Goal: Task Accomplishment & Management: Manage account settings

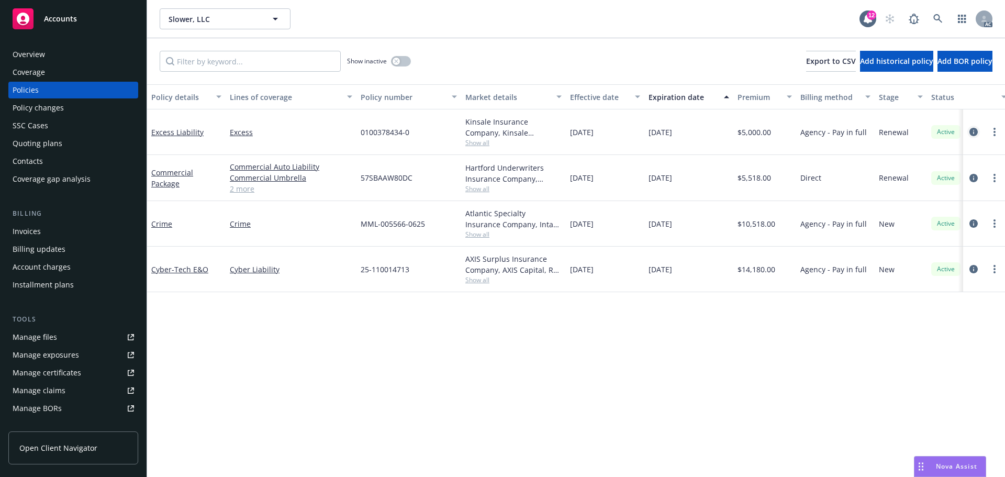
click at [972, 131] on icon "circleInformation" at bounding box center [974, 132] width 8 height 8
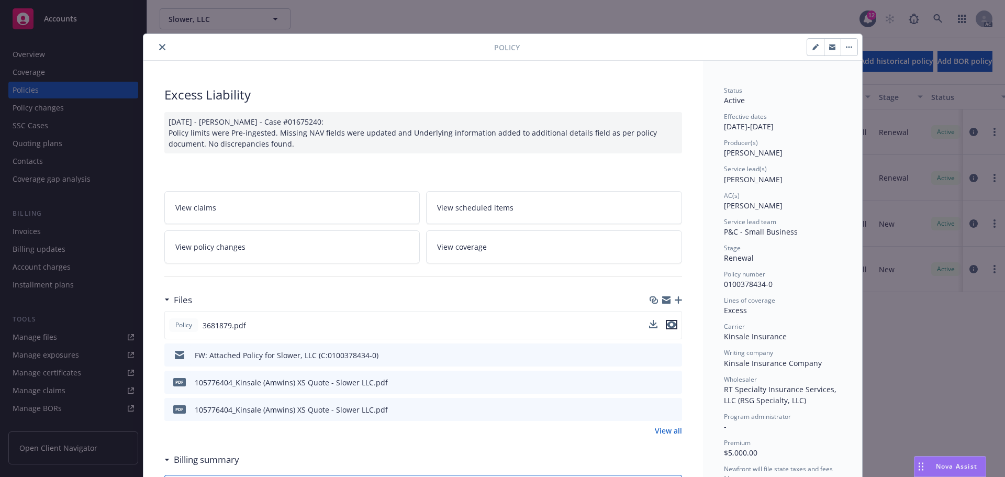
click at [670, 323] on icon "preview file" at bounding box center [671, 324] width 9 height 7
click at [159, 44] on icon "close" at bounding box center [162, 47] width 6 height 6
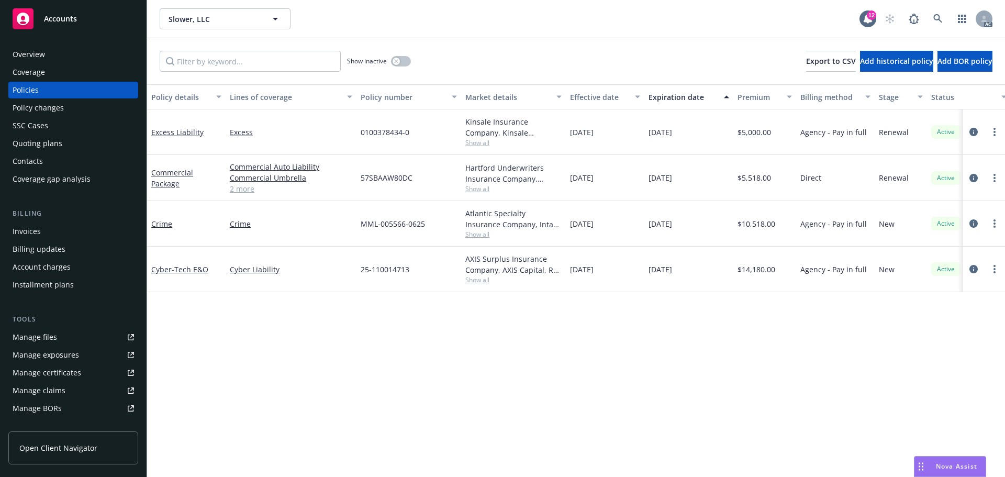
click at [26, 335] on div "Manage files" at bounding box center [35, 337] width 45 height 17
click at [975, 133] on icon "circleInformation" at bounding box center [974, 132] width 8 height 8
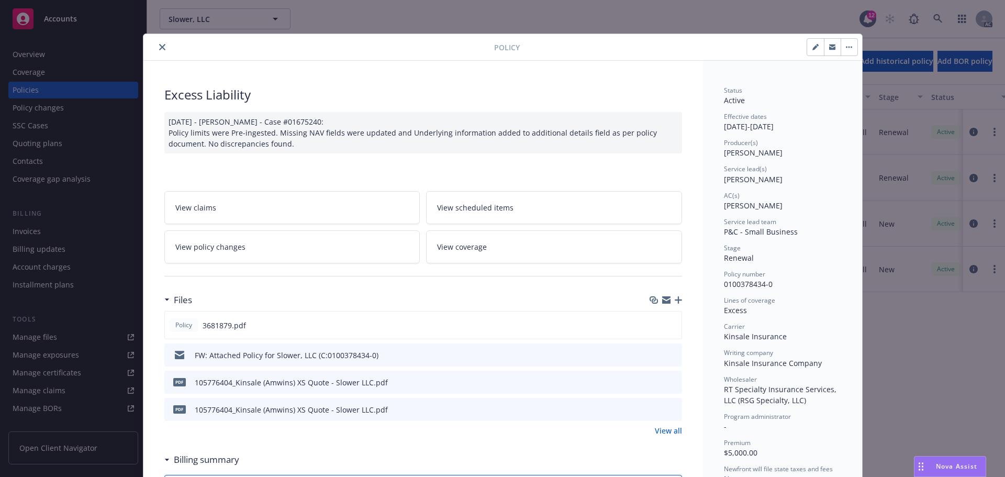
scroll to position [31, 0]
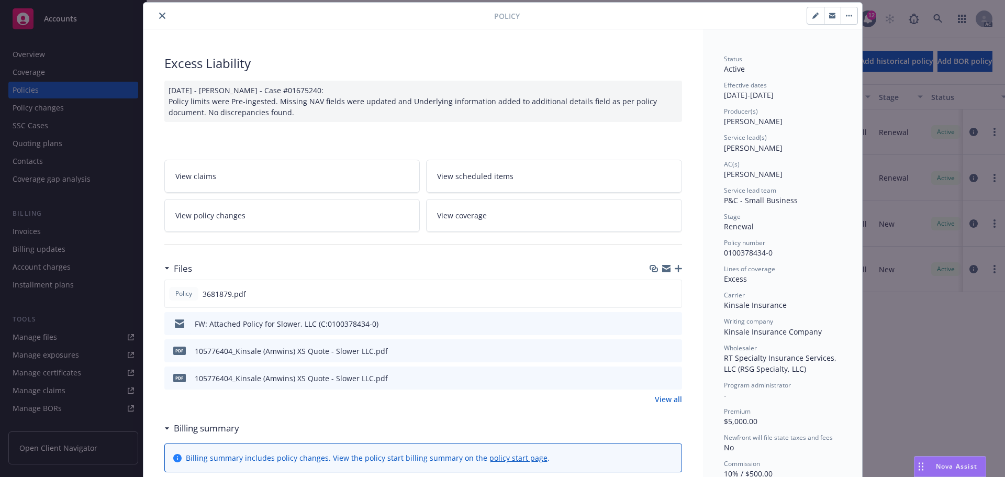
click at [159, 15] on icon "close" at bounding box center [162, 16] width 6 height 6
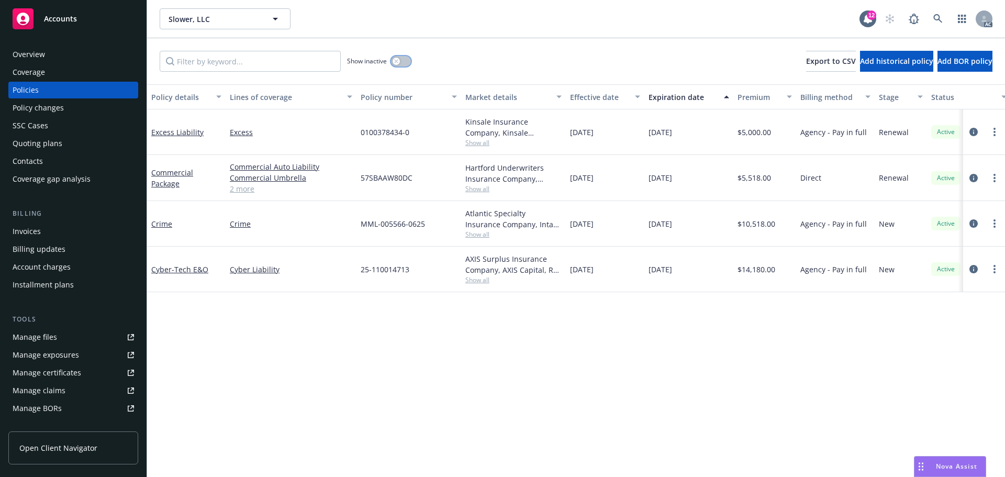
click at [396, 62] on icon "button" at bounding box center [396, 61] width 4 height 4
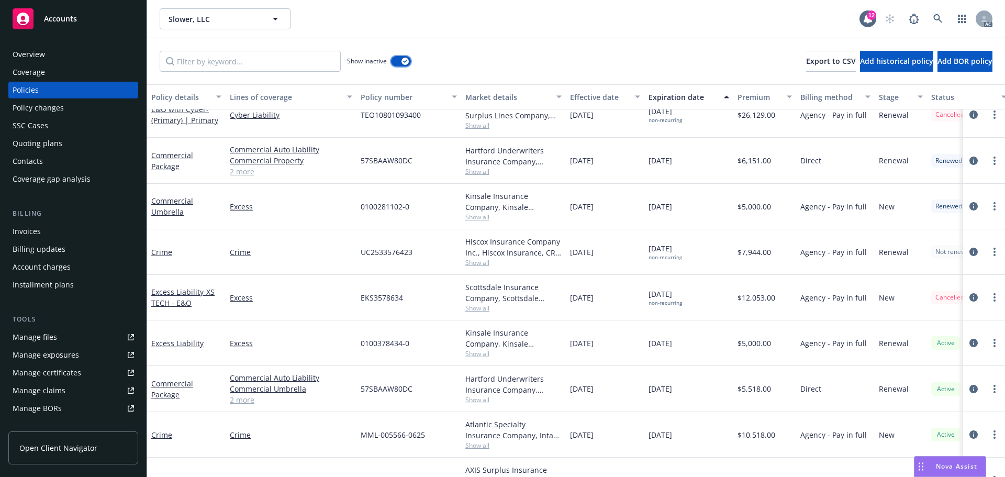
scroll to position [428, 0]
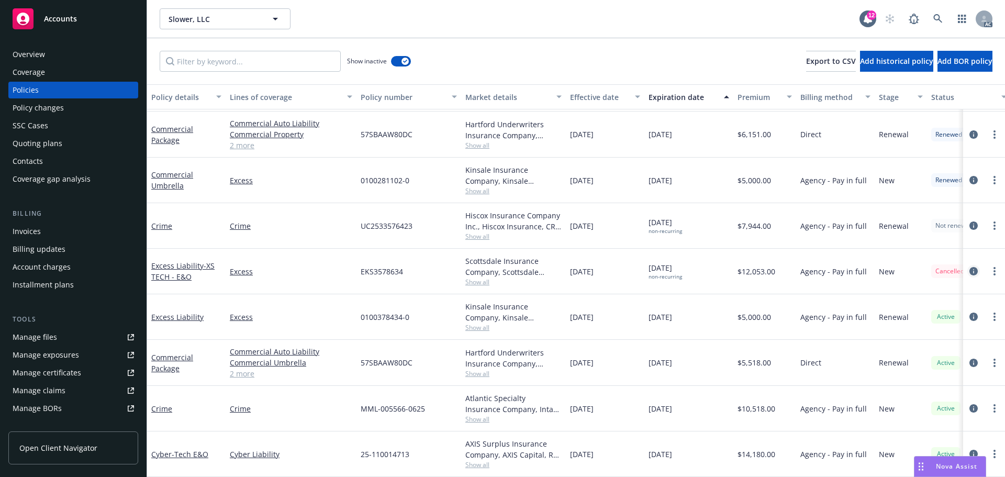
click at [970, 267] on icon "circleInformation" at bounding box center [974, 271] width 8 height 8
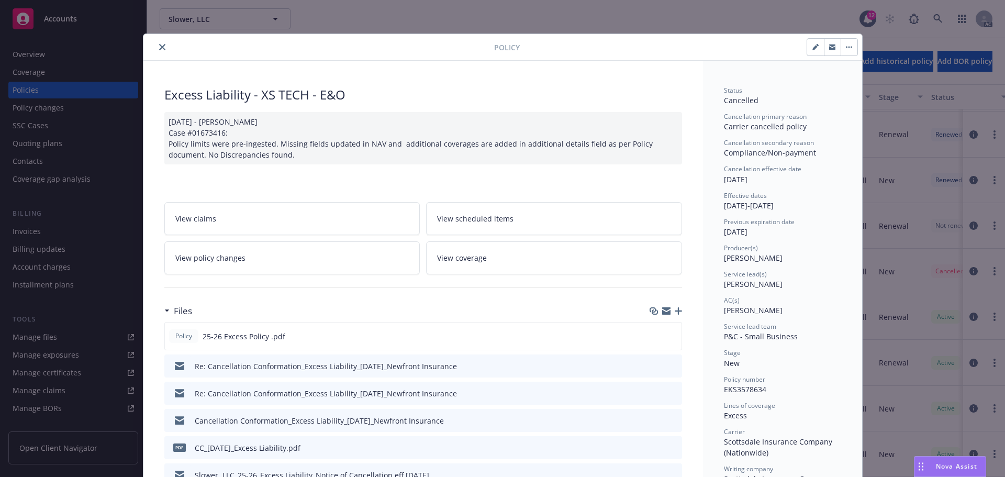
scroll to position [105, 0]
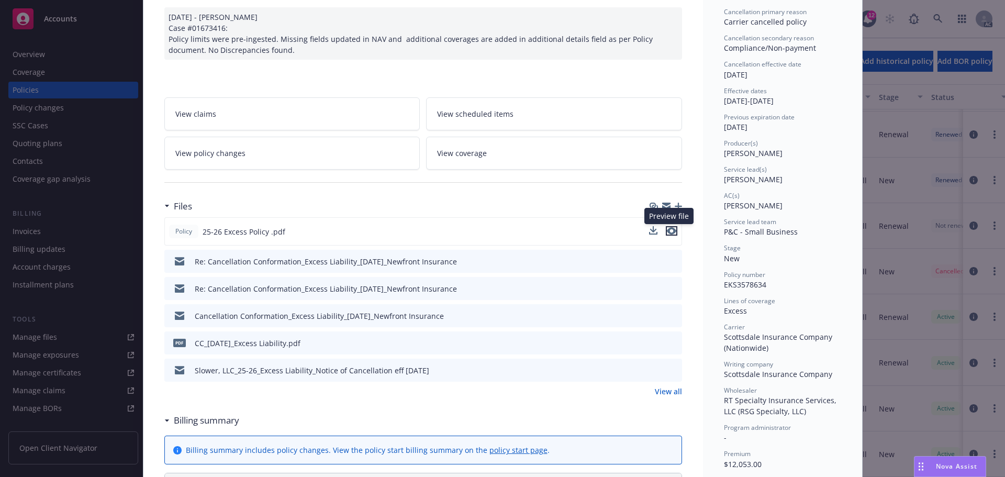
click at [667, 231] on icon "preview file" at bounding box center [671, 230] width 9 height 7
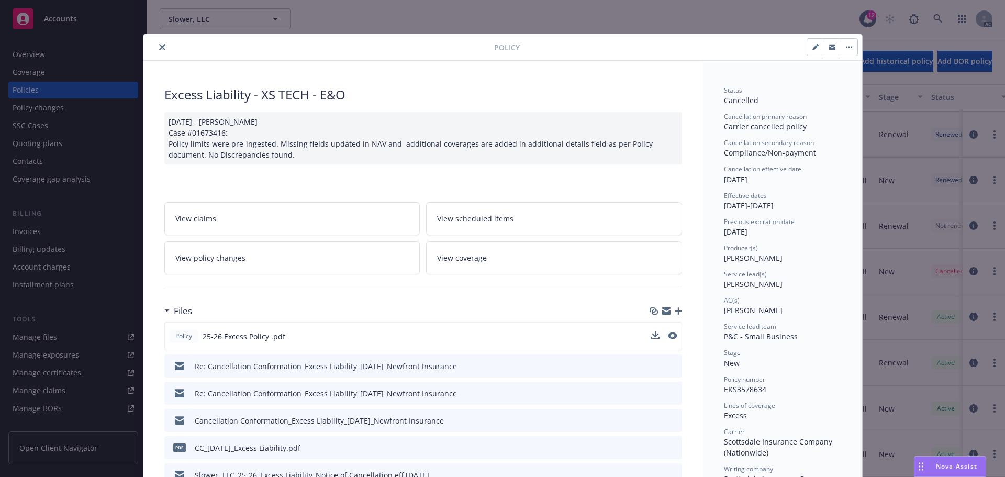
click at [159, 49] on icon "close" at bounding box center [162, 47] width 6 height 6
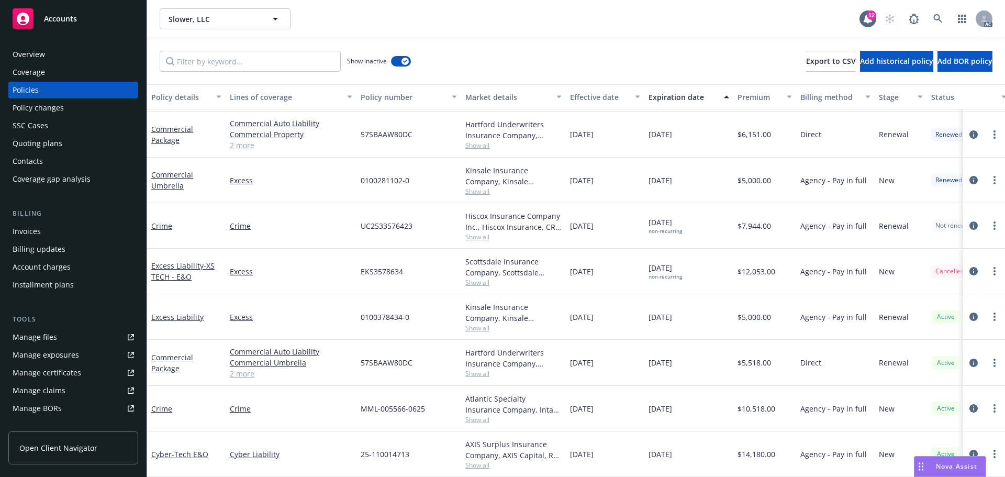
scroll to position [324, 0]
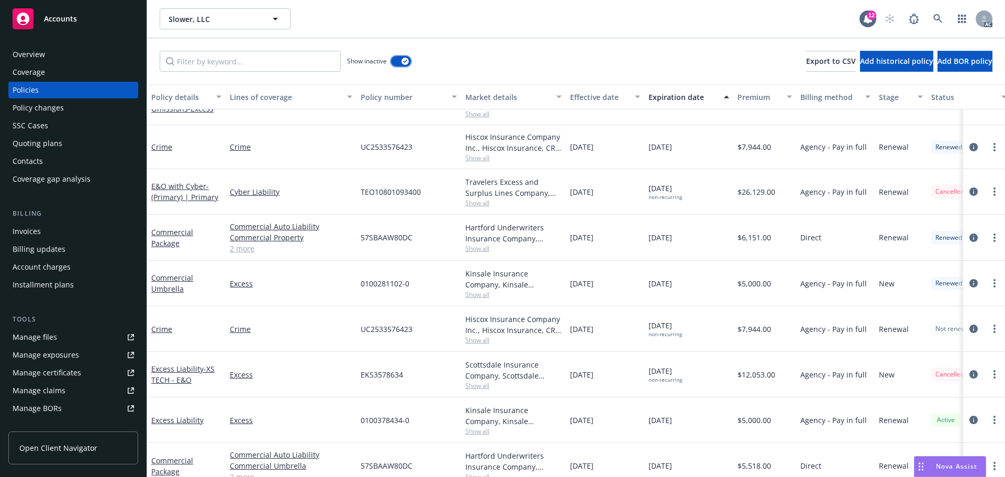
click at [402, 61] on div "button" at bounding box center [405, 61] width 7 height 7
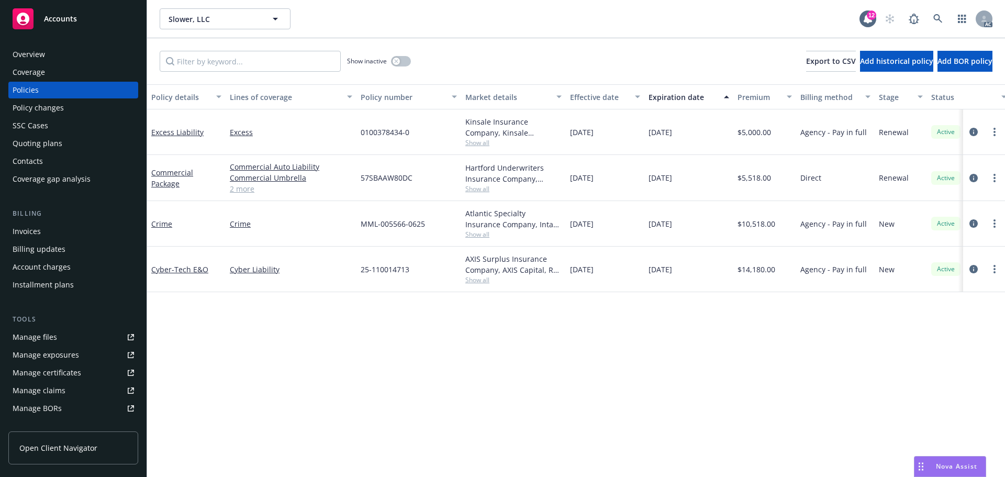
click at [251, 199] on div "Commercial Auto Liability Commercial Umbrella Commercial Property General Liabi…" at bounding box center [291, 178] width 131 height 46
click at [246, 190] on link "2 more" at bounding box center [291, 188] width 123 height 11
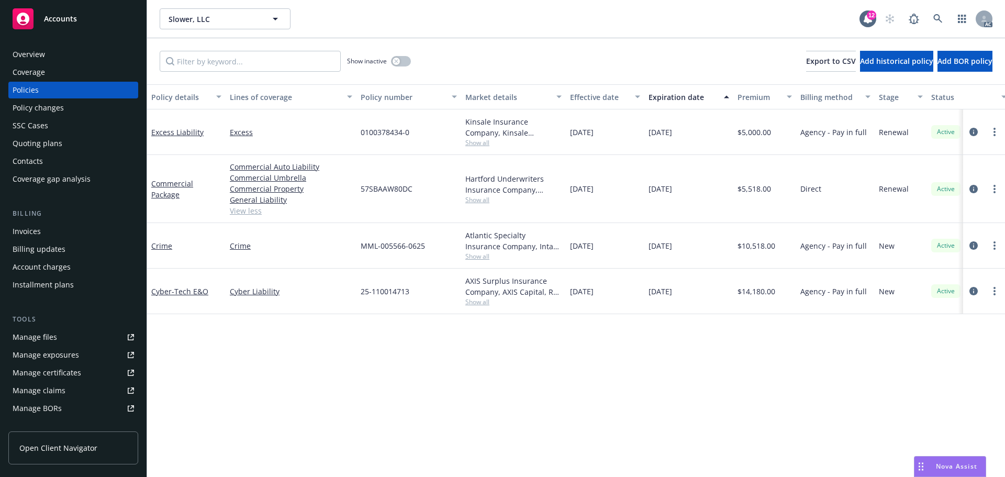
drag, startPoint x: 715, startPoint y: 185, endPoint x: 650, endPoint y: 197, distance: 65.9
click at [650, 197] on div "10/01/2025" at bounding box center [689, 189] width 89 height 68
copy span "10/01/2025"
click at [667, 192] on span "10/01/2025" at bounding box center [661, 188] width 24 height 11
drag, startPoint x: 699, startPoint y: 189, endPoint x: 644, endPoint y: 197, distance: 55.7
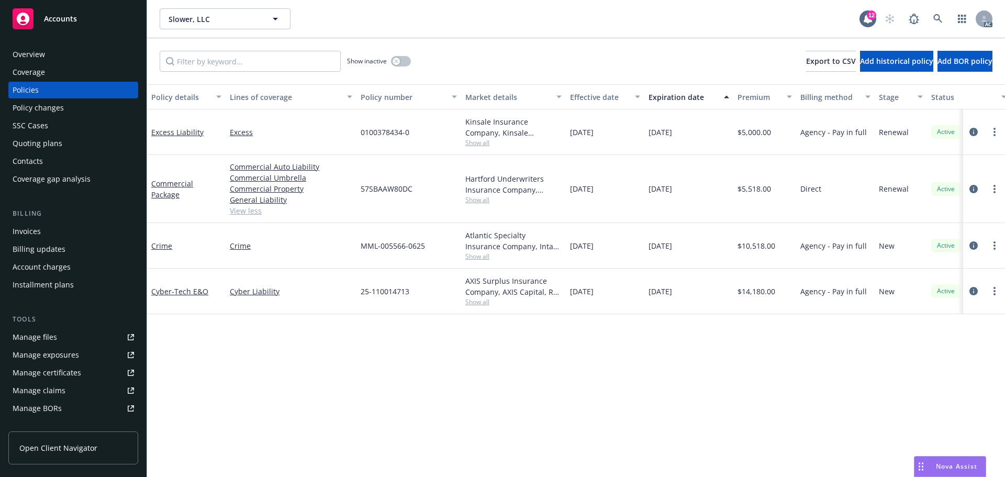
click at [644, 197] on div "Commercial Package Commercial Auto Liability Commercial Umbrella Commercial Pro…" at bounding box center [652, 189] width 1011 height 68
copy div "10/01/2025"
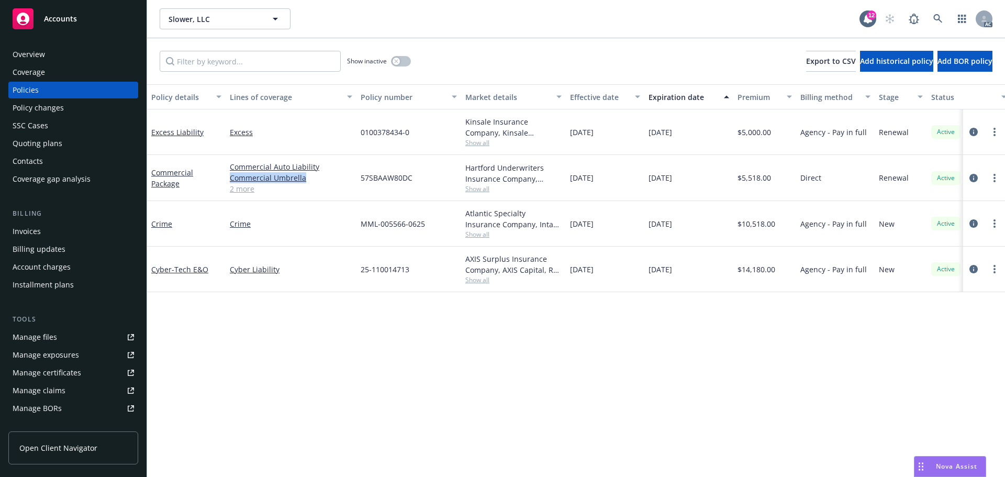
drag, startPoint x: 316, startPoint y: 178, endPoint x: 227, endPoint y: 177, distance: 89.5
click at [227, 177] on div "Commercial Auto Liability Commercial Umbrella Commercial Property General Liabi…" at bounding box center [291, 178] width 131 height 46
copy link "Commercial Umbrella"
drag, startPoint x: 701, startPoint y: 178, endPoint x: 633, endPoint y: 180, distance: 68.6
click at [633, 180] on div "Commercial Package Commercial Auto Liability Commercial Umbrella Commercial Pro…" at bounding box center [652, 178] width 1011 height 46
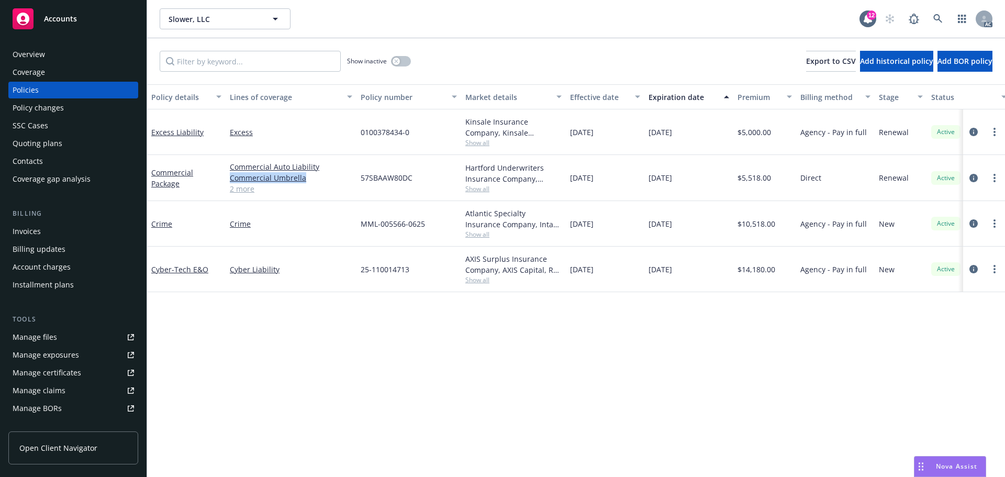
copy div "10/01/2025"
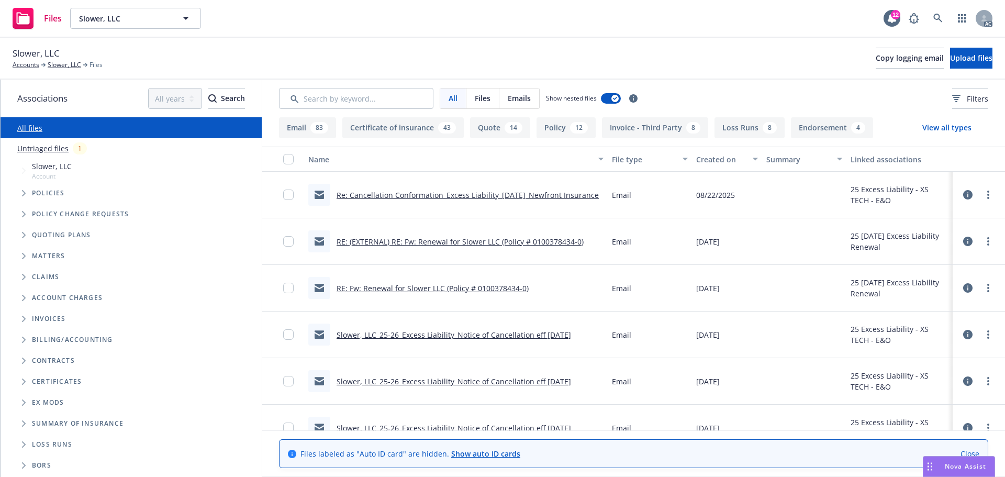
click at [23, 192] on icon "Tree Example" at bounding box center [24, 193] width 4 height 6
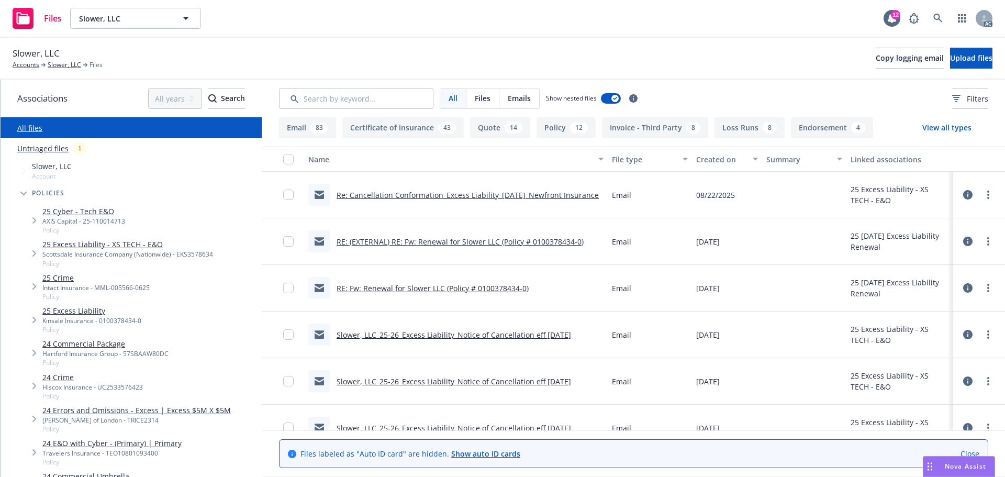
click at [149, 242] on link "25 Excess Liability - XS TECH - E&O" at bounding box center [127, 244] width 171 height 11
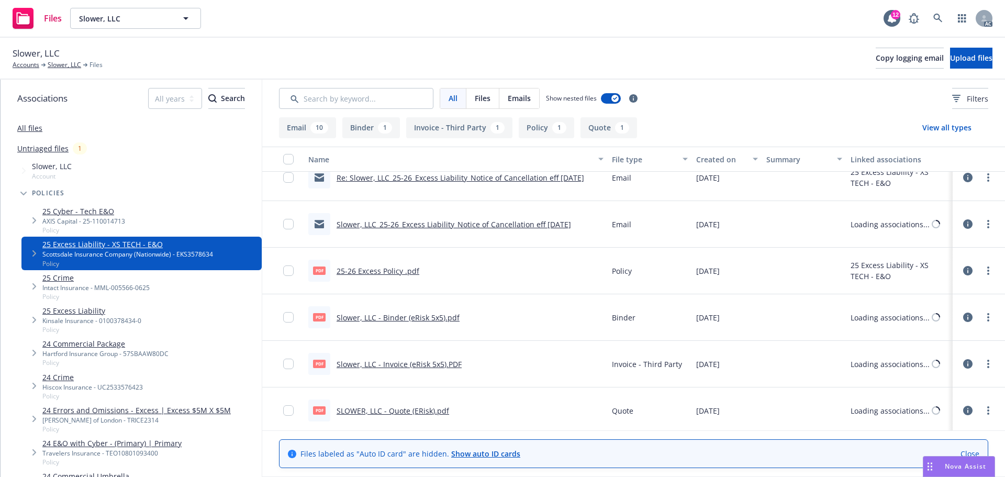
scroll to position [390, 0]
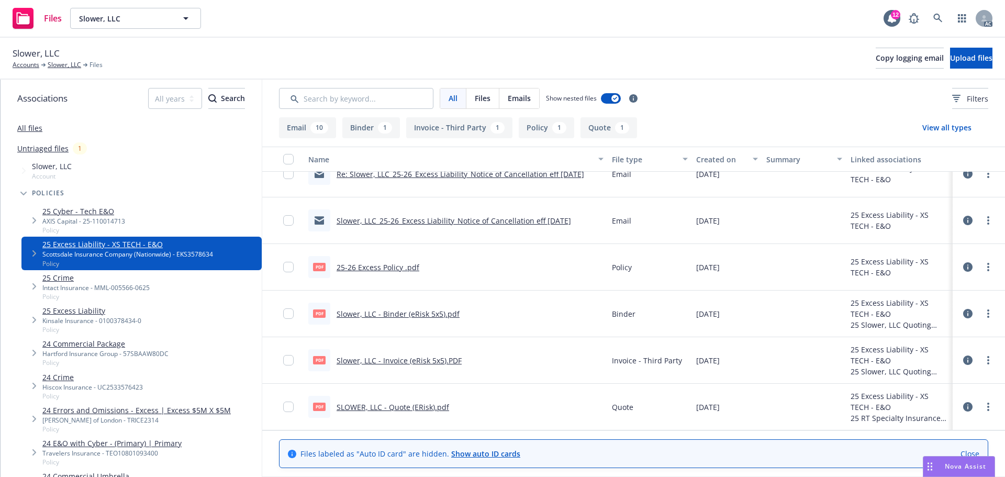
click at [93, 308] on link "25 Excess Liability" at bounding box center [91, 310] width 99 height 11
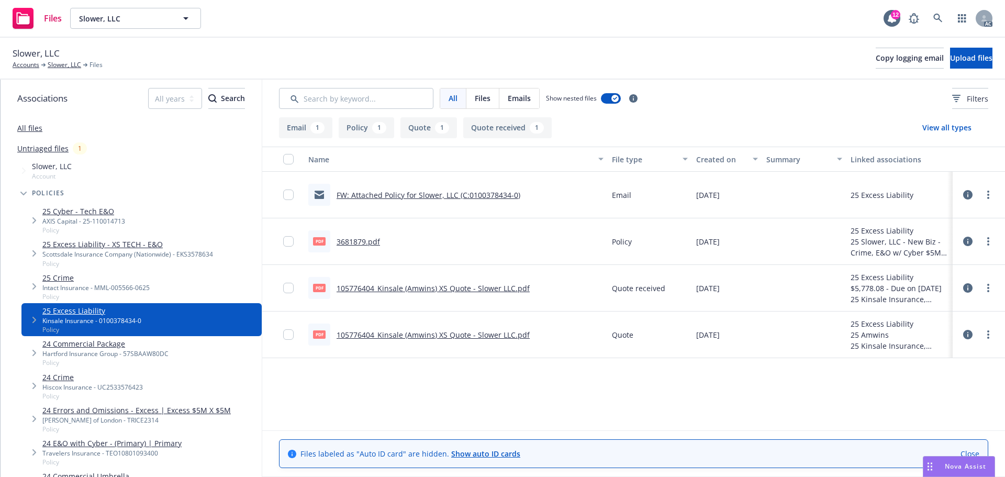
click at [970, 239] on icon at bounding box center [968, 241] width 9 height 9
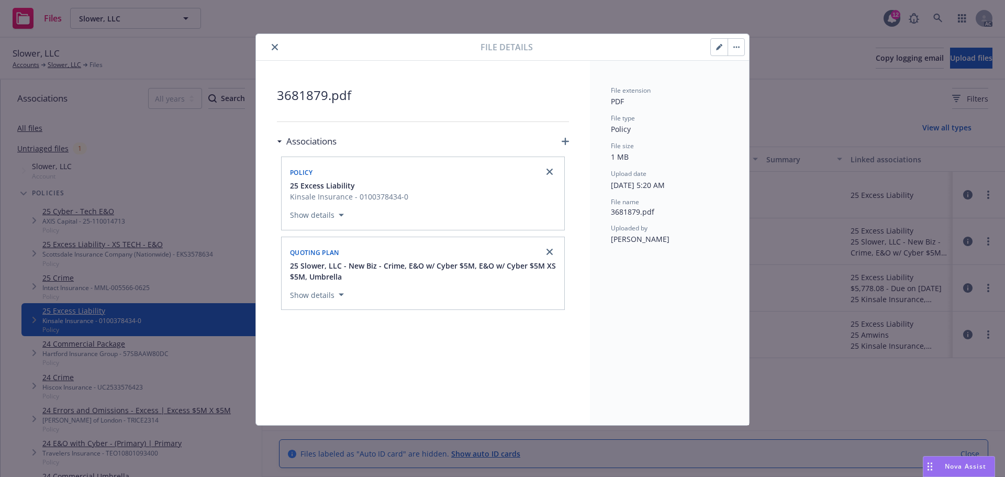
click at [274, 50] on icon "close" at bounding box center [275, 47] width 6 height 6
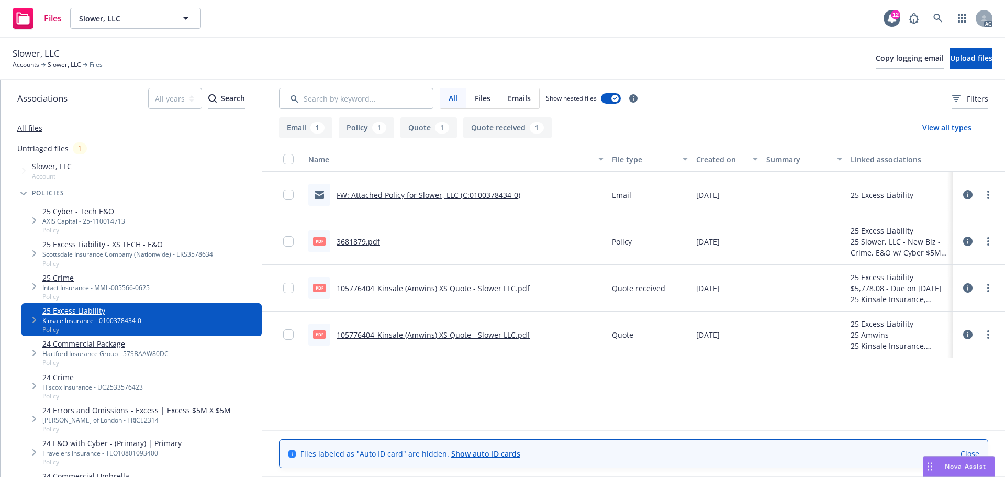
click at [87, 209] on link "25 Cyber - Tech E&O" at bounding box center [83, 211] width 83 height 11
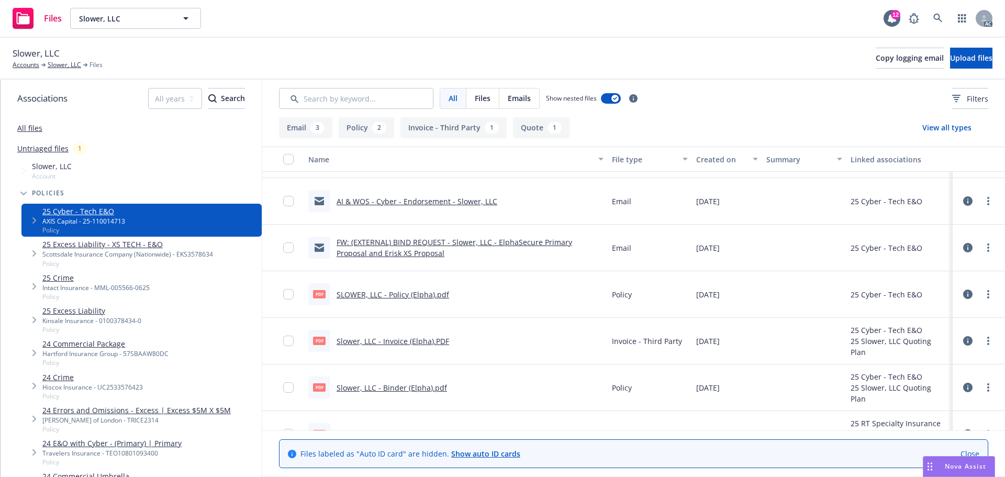
scroll to position [68, 0]
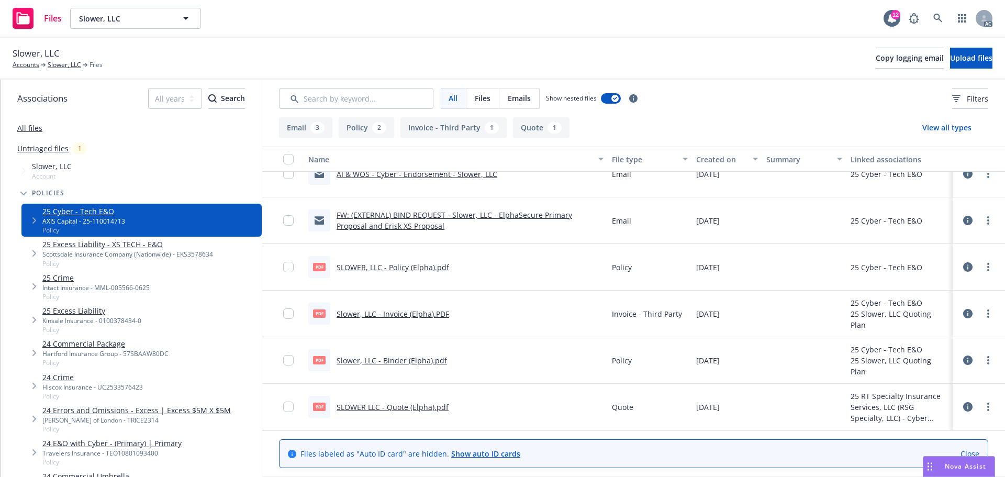
click at [435, 265] on link "SLOWER, LLC - Policy (Elpha).pdf" at bounding box center [393, 267] width 113 height 10
click at [105, 299] on span "Policy" at bounding box center [95, 296] width 107 height 9
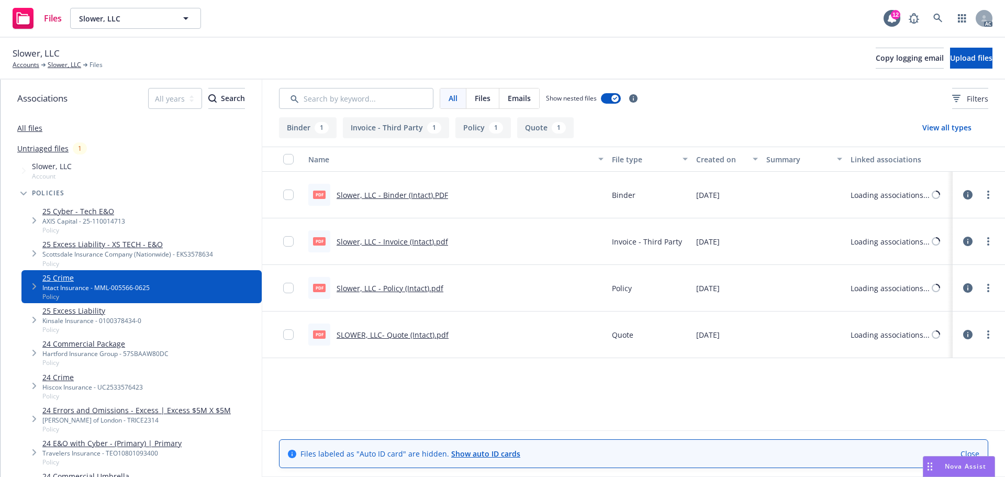
click at [95, 315] on link "25 Excess Liability" at bounding box center [91, 310] width 99 height 11
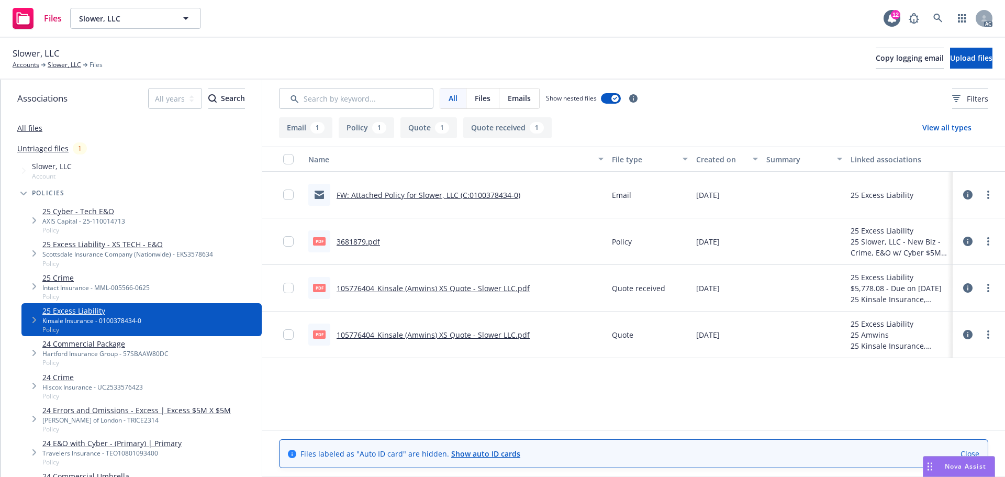
click at [398, 338] on link "105776404_Kinsale (Amwins) XS Quote - Slower LLC.pdf" at bounding box center [433, 335] width 193 height 10
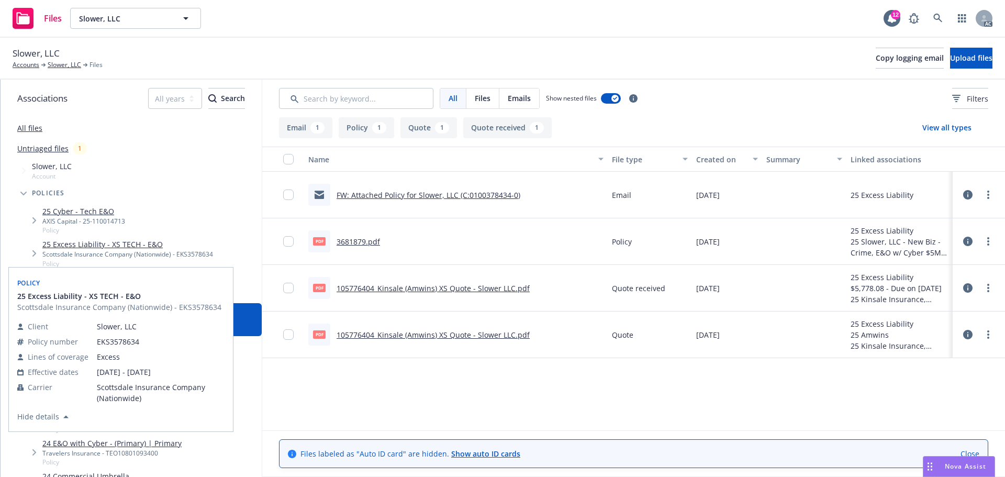
click at [105, 249] on link "25 Excess Liability - XS TECH - E&O" at bounding box center [127, 244] width 171 height 11
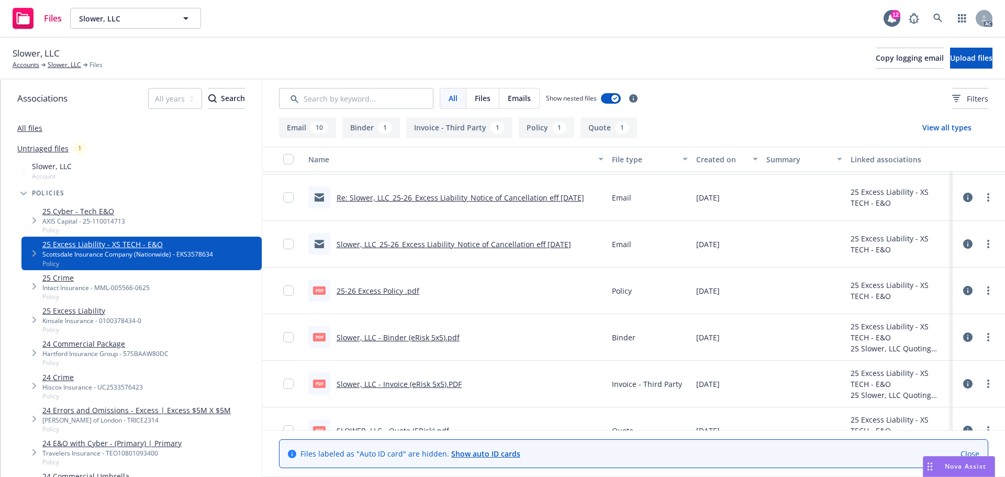
scroll to position [390, 0]
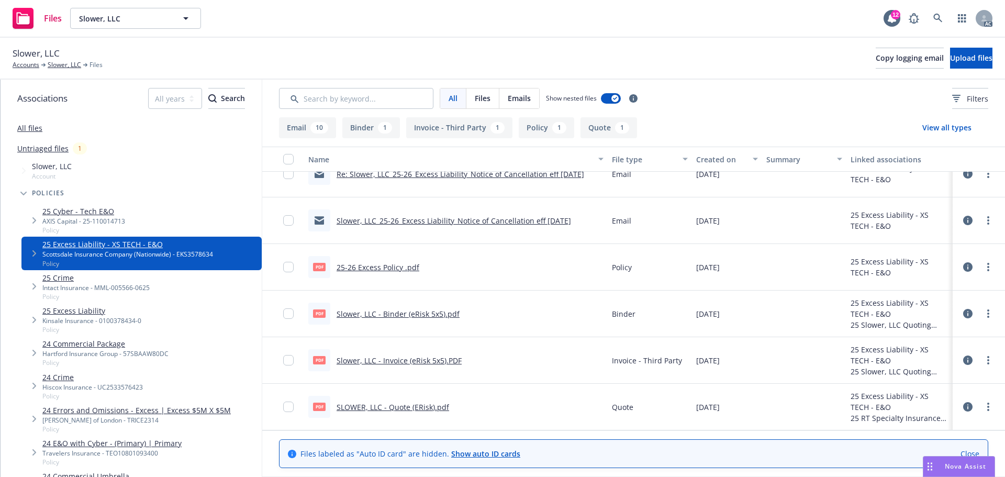
click at [97, 314] on link "25 Excess Liability" at bounding box center [91, 310] width 99 height 11
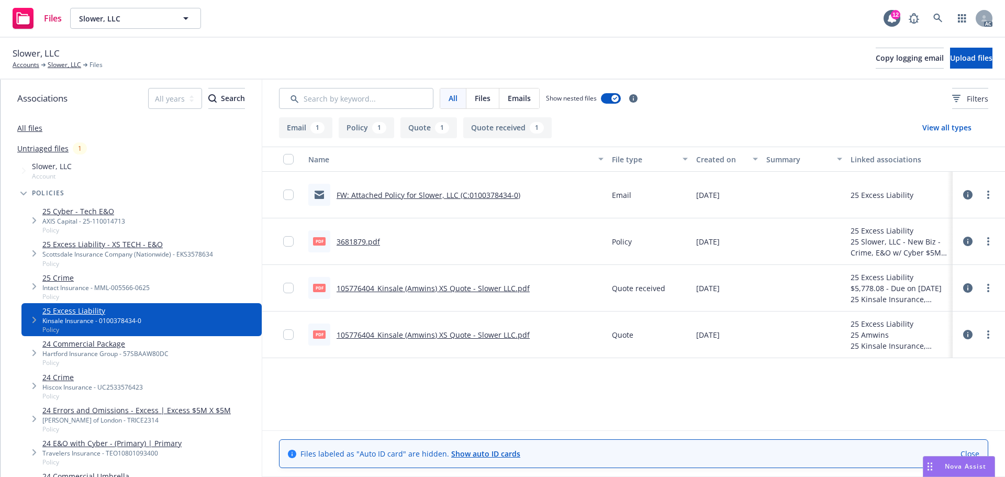
click at [971, 244] on icon at bounding box center [968, 241] width 9 height 9
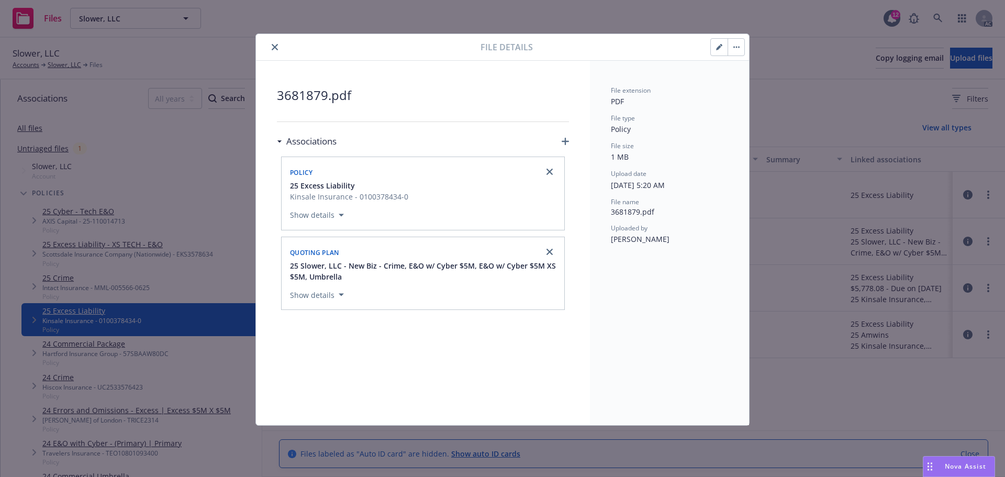
click at [279, 45] on button "close" at bounding box center [275, 47] width 13 height 13
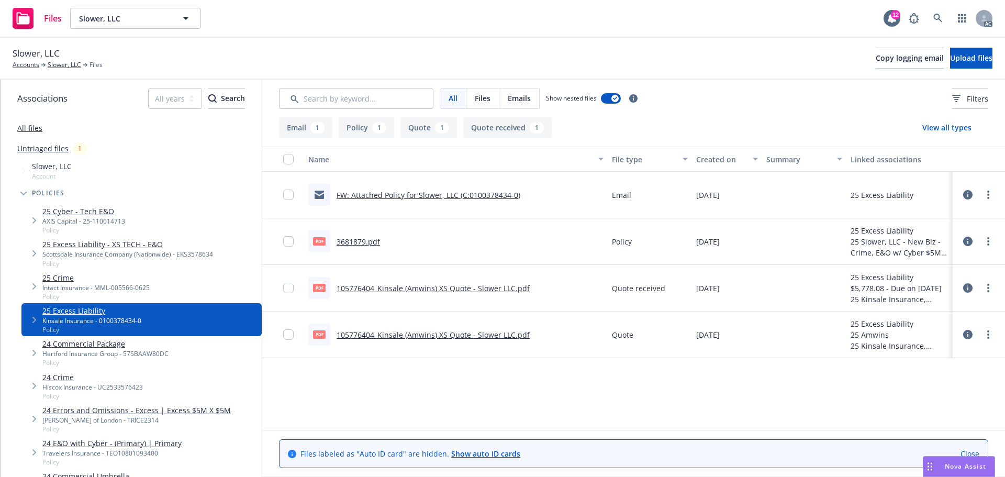
click at [121, 233] on span "Policy" at bounding box center [83, 230] width 83 height 9
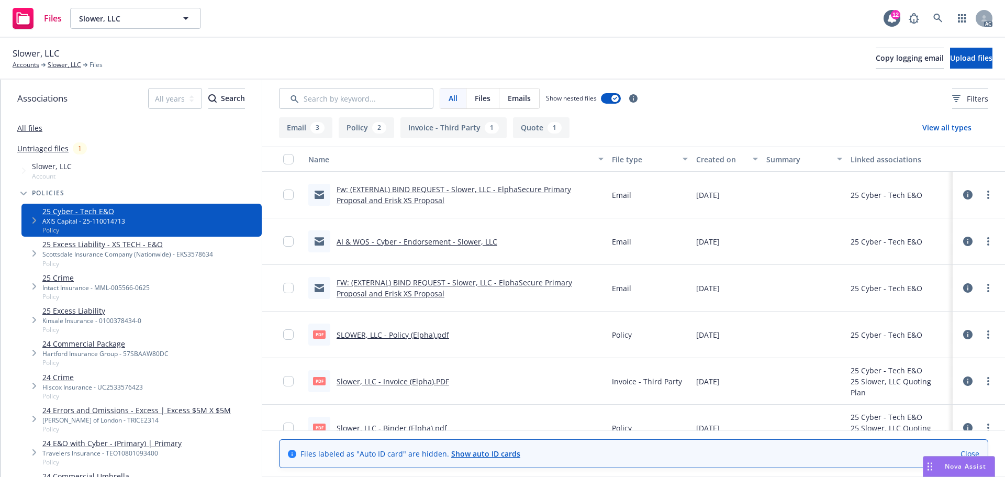
click at [110, 243] on link "25 Excess Liability - XS TECH - E&O" at bounding box center [127, 244] width 171 height 11
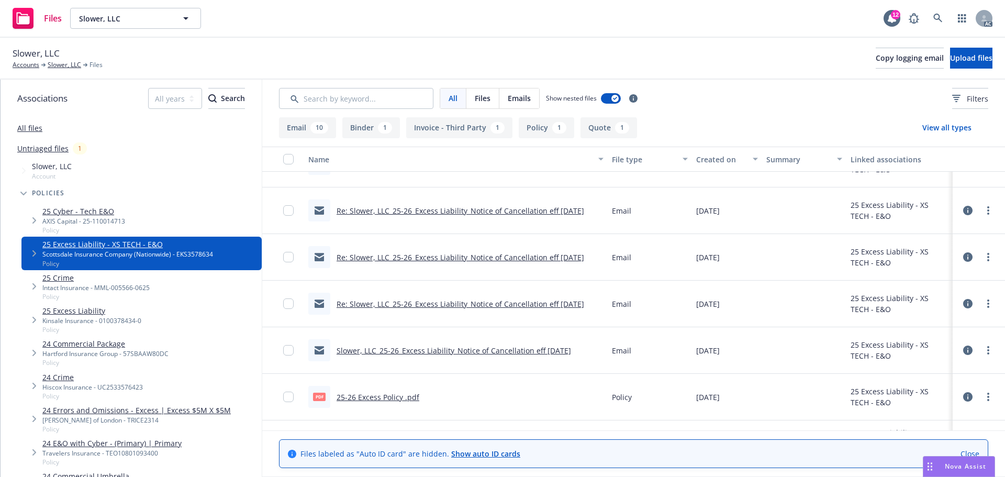
scroll to position [386, 0]
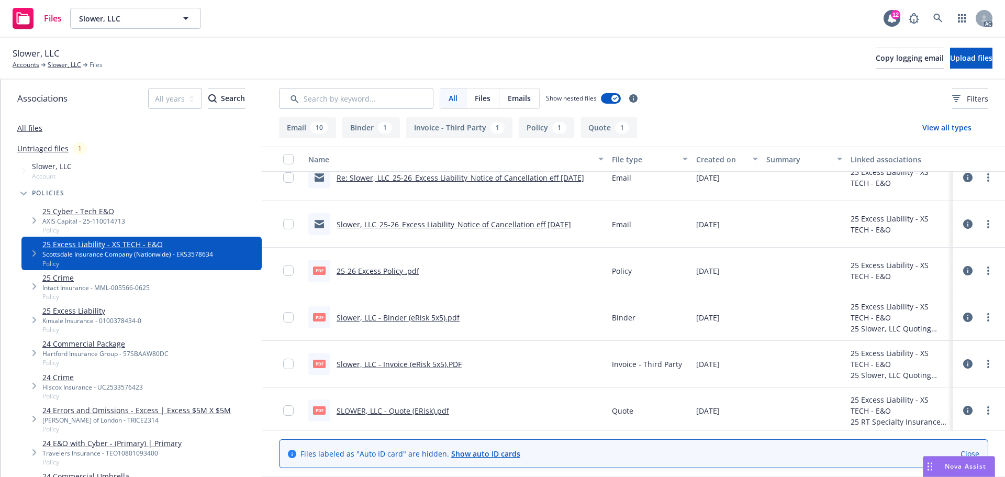
click at [964, 269] on icon at bounding box center [968, 270] width 9 height 9
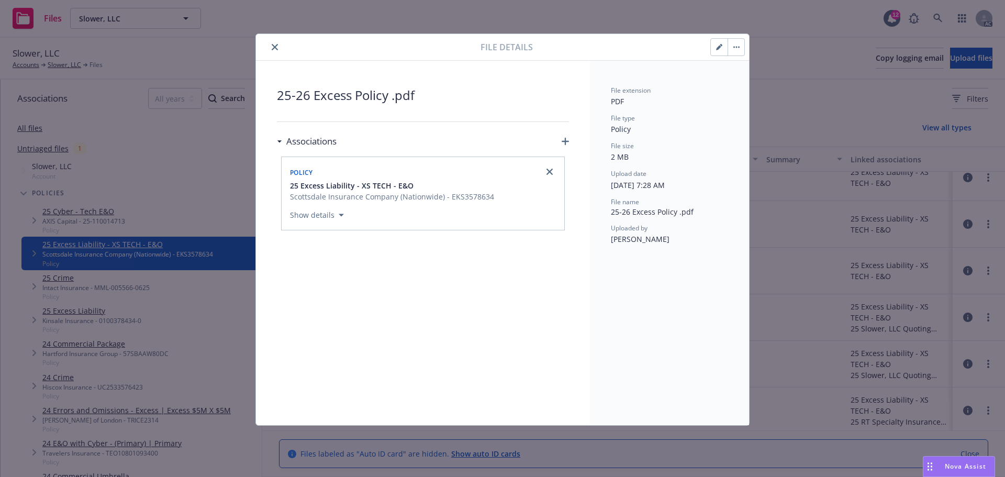
click at [275, 48] on icon "close" at bounding box center [275, 47] width 6 height 6
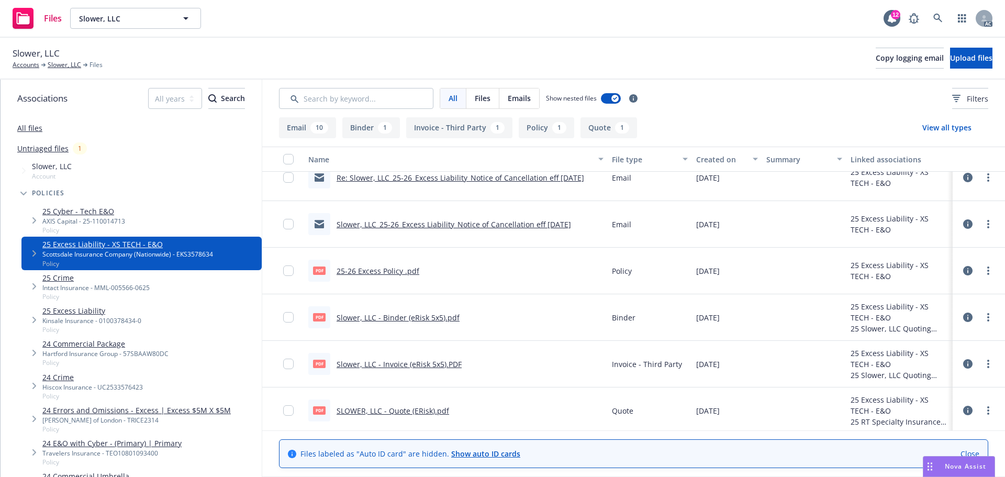
click at [93, 313] on link "25 Excess Liability" at bounding box center [91, 310] width 99 height 11
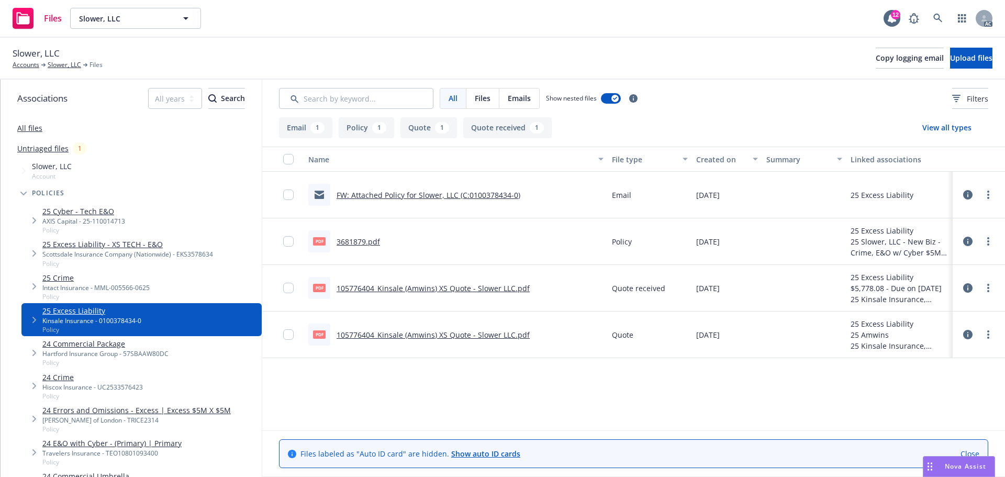
click at [124, 354] on div "Hartford Insurance Group - 57SBAAW80DC" at bounding box center [105, 353] width 126 height 9
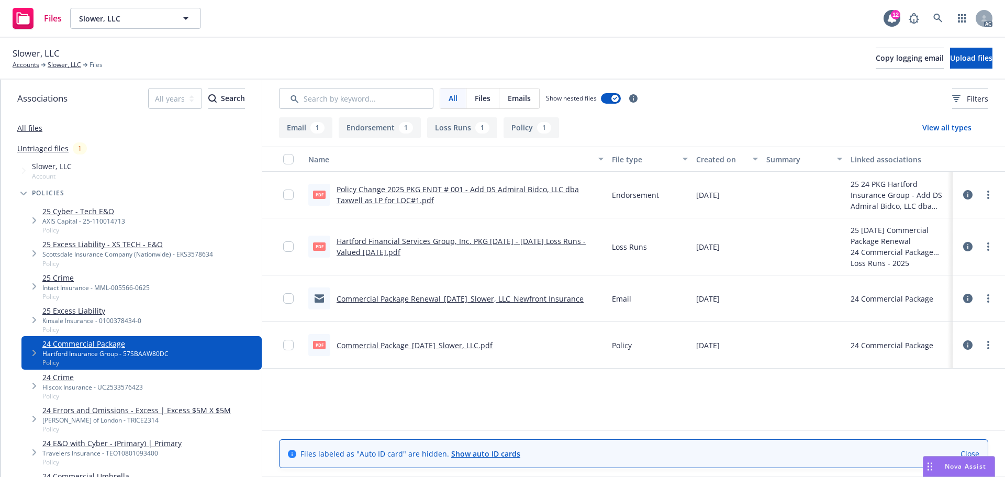
click at [368, 346] on link "Commercial Package_10-01-2024_Slower, LLC.pdf" at bounding box center [415, 345] width 156 height 10
click at [383, 192] on link "Policy Change 2025 PKG ENDT # 001 - Add DS Admiral Bidco, LLC dba Taxwell as LP…" at bounding box center [458, 194] width 242 height 21
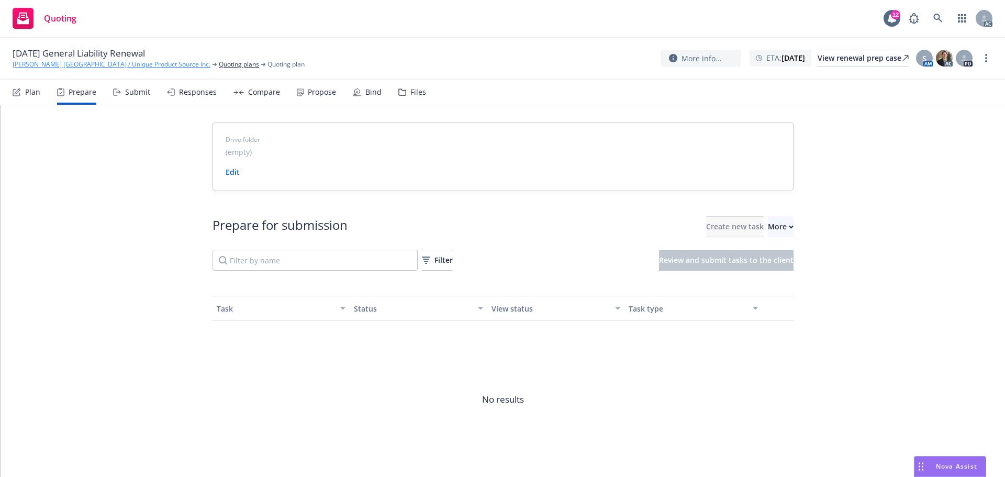
click at [67, 67] on link "[PERSON_NAME] [GEOGRAPHIC_DATA] / Unique Product Source Inc." at bounding box center [112, 64] width 198 height 9
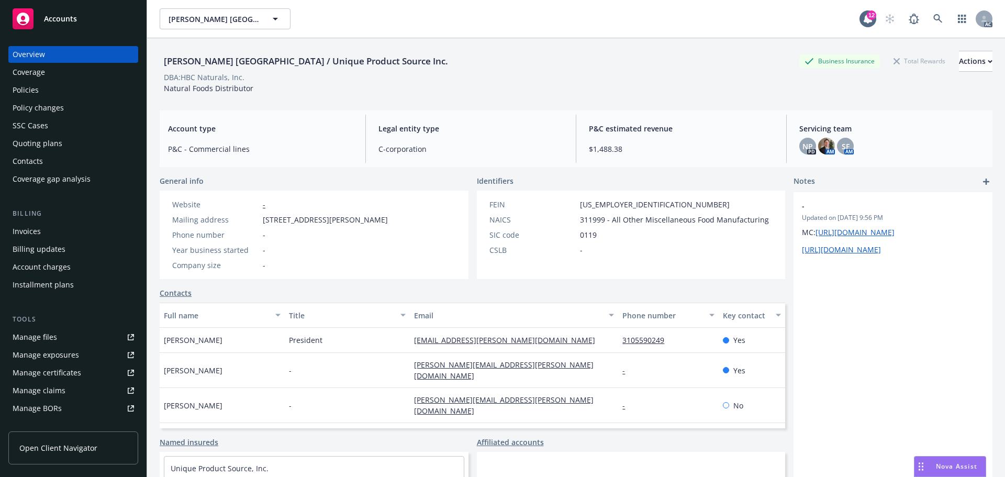
click at [47, 88] on div "Policies" at bounding box center [73, 90] width 121 height 17
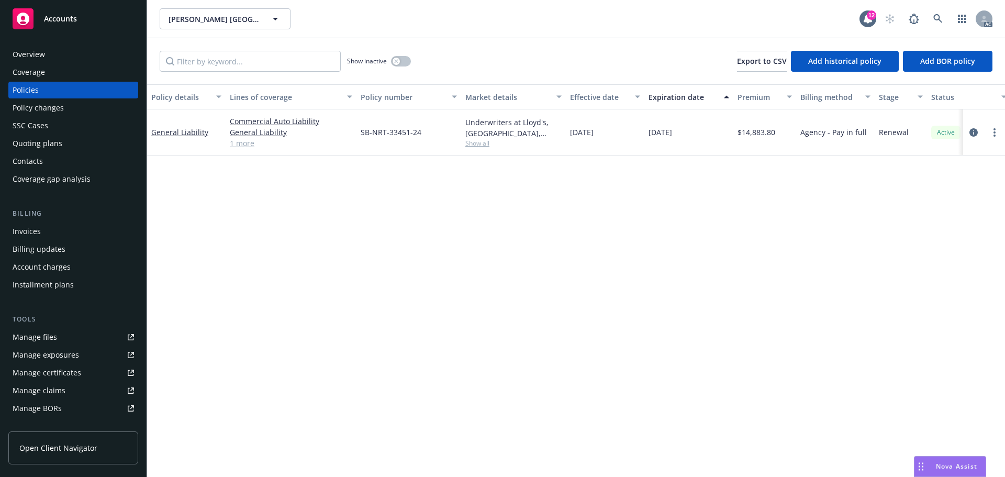
click at [40, 47] on div "Overview" at bounding box center [29, 54] width 32 height 17
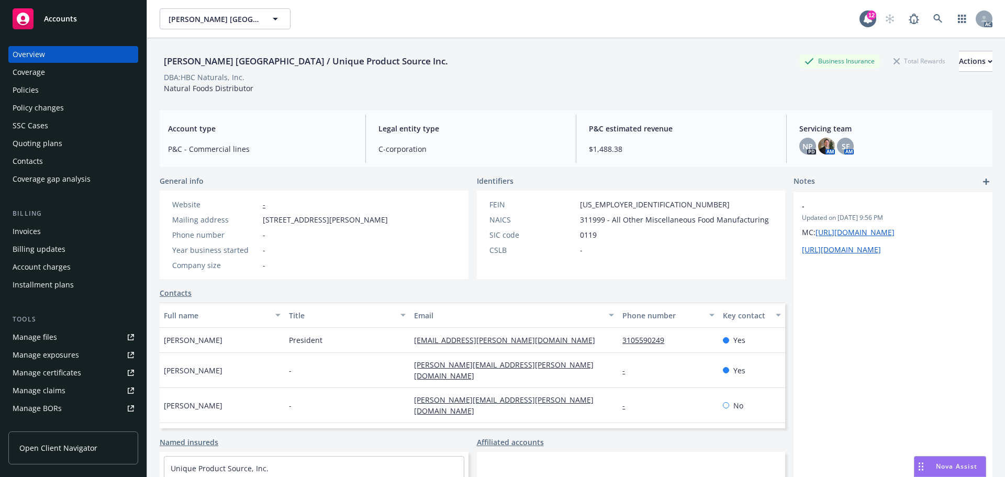
click at [509, 36] on div "Sevene USA / Unique Product Source Inc. Sevene USA / Unique Product Source Inc.…" at bounding box center [576, 19] width 858 height 38
click at [612, 43] on div "Sevene USA / Unique Product Source Inc. Business Insurance Total Rewards Action…" at bounding box center [576, 70] width 833 height 64
click at [522, 99] on div "Sevene USA / Unique Product Source Inc. Business Insurance Total Rewards Action…" at bounding box center [576, 70] width 833 height 64
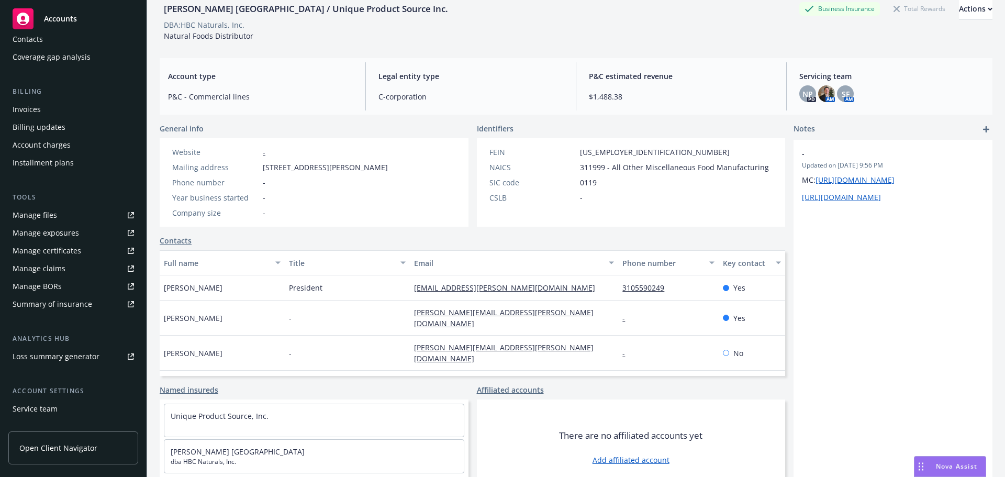
scroll to position [187, 0]
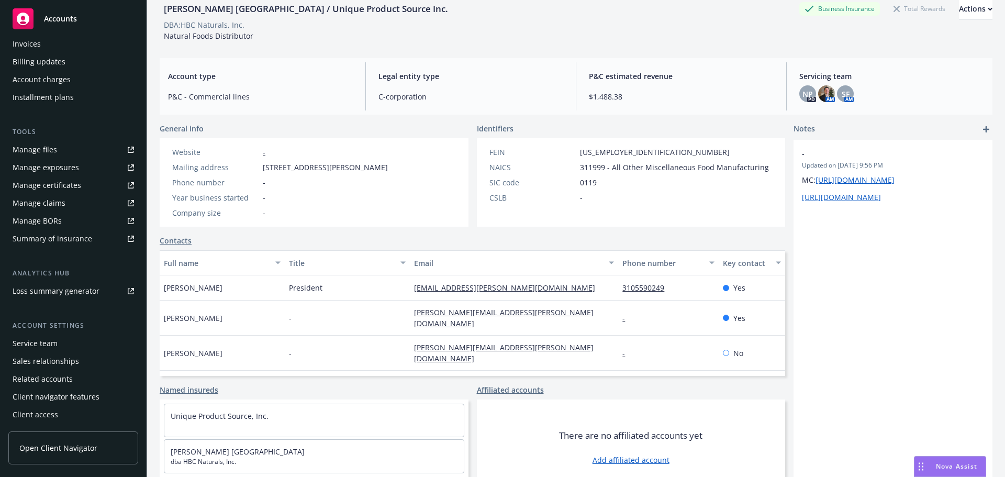
drag, startPoint x: 60, startPoint y: 346, endPoint x: 56, endPoint y: 279, distance: 67.7
click at [60, 346] on div "Service team" at bounding box center [73, 343] width 121 height 17
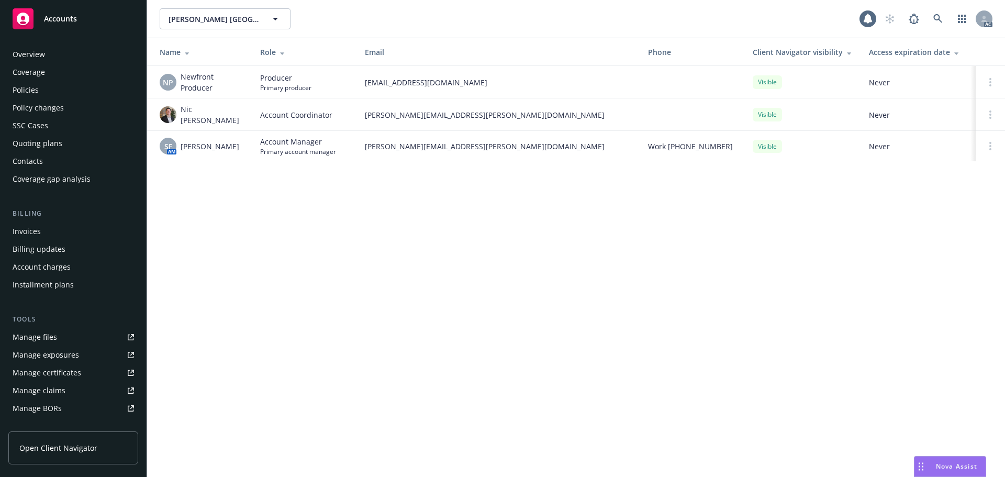
scroll to position [187, 0]
